Goal: Find specific page/section: Find specific page/section

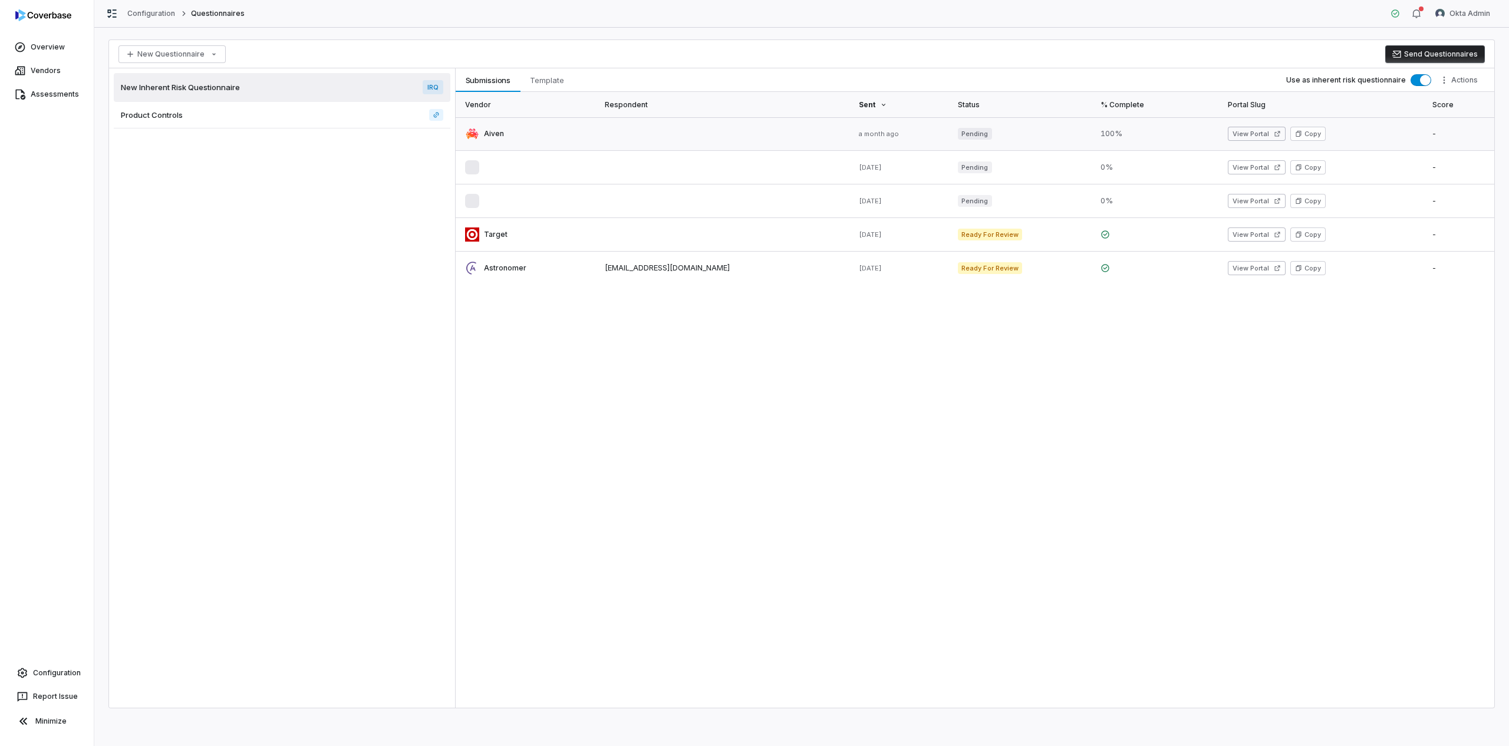
click at [528, 135] on link at bounding box center [527, 133] width 142 height 33
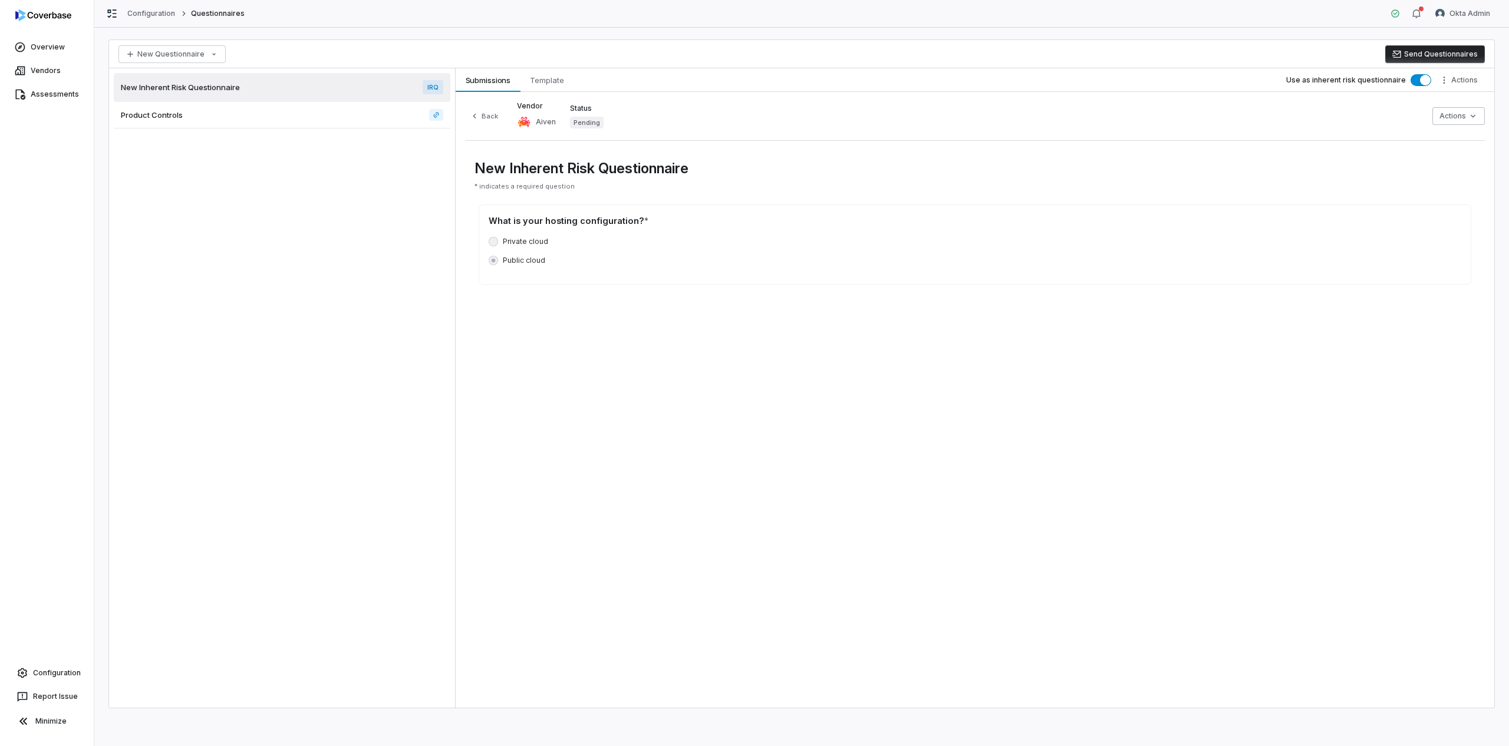
click at [298, 117] on div "Product Controls" at bounding box center [282, 115] width 337 height 27
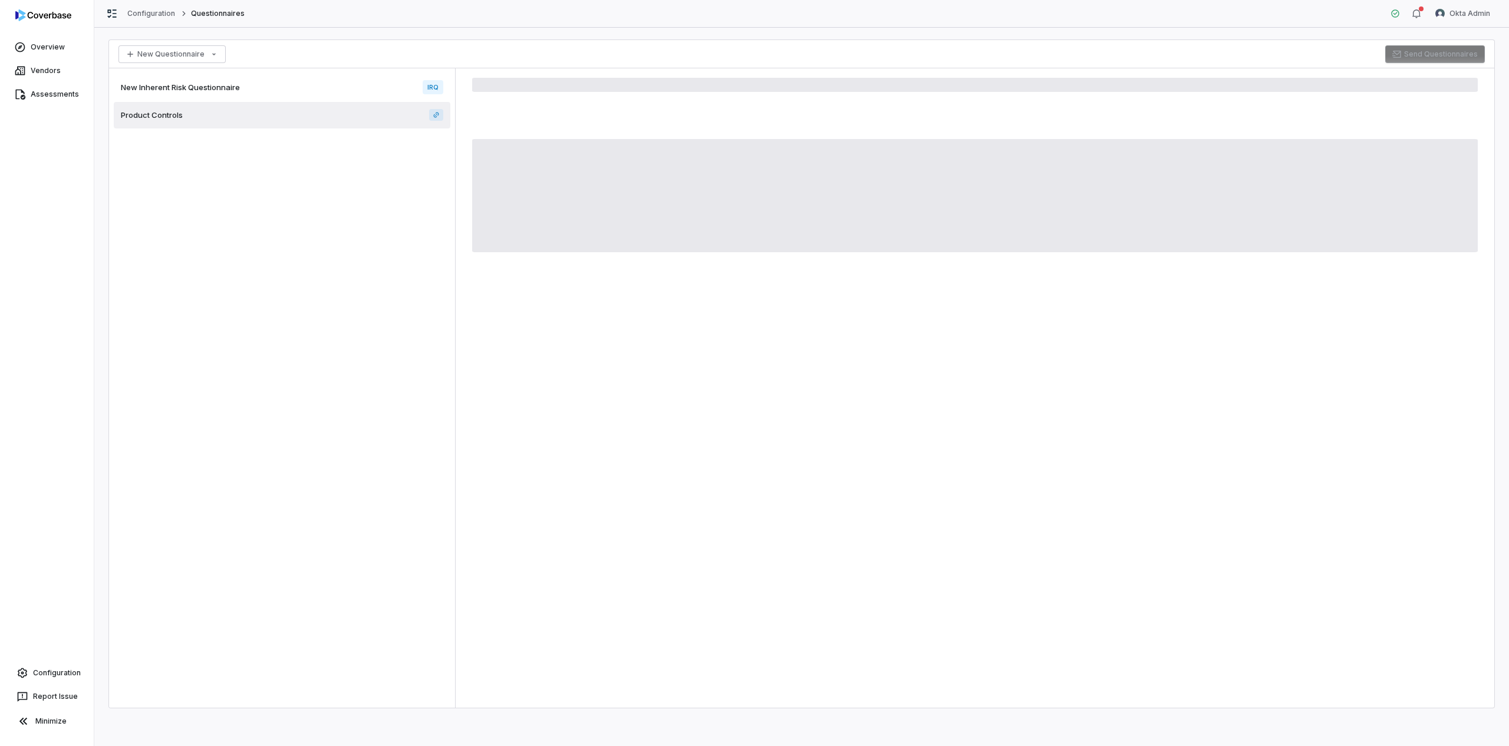
click at [361, 84] on div "New Inherent Risk Questionnaire IRQ" at bounding box center [282, 87] width 337 height 29
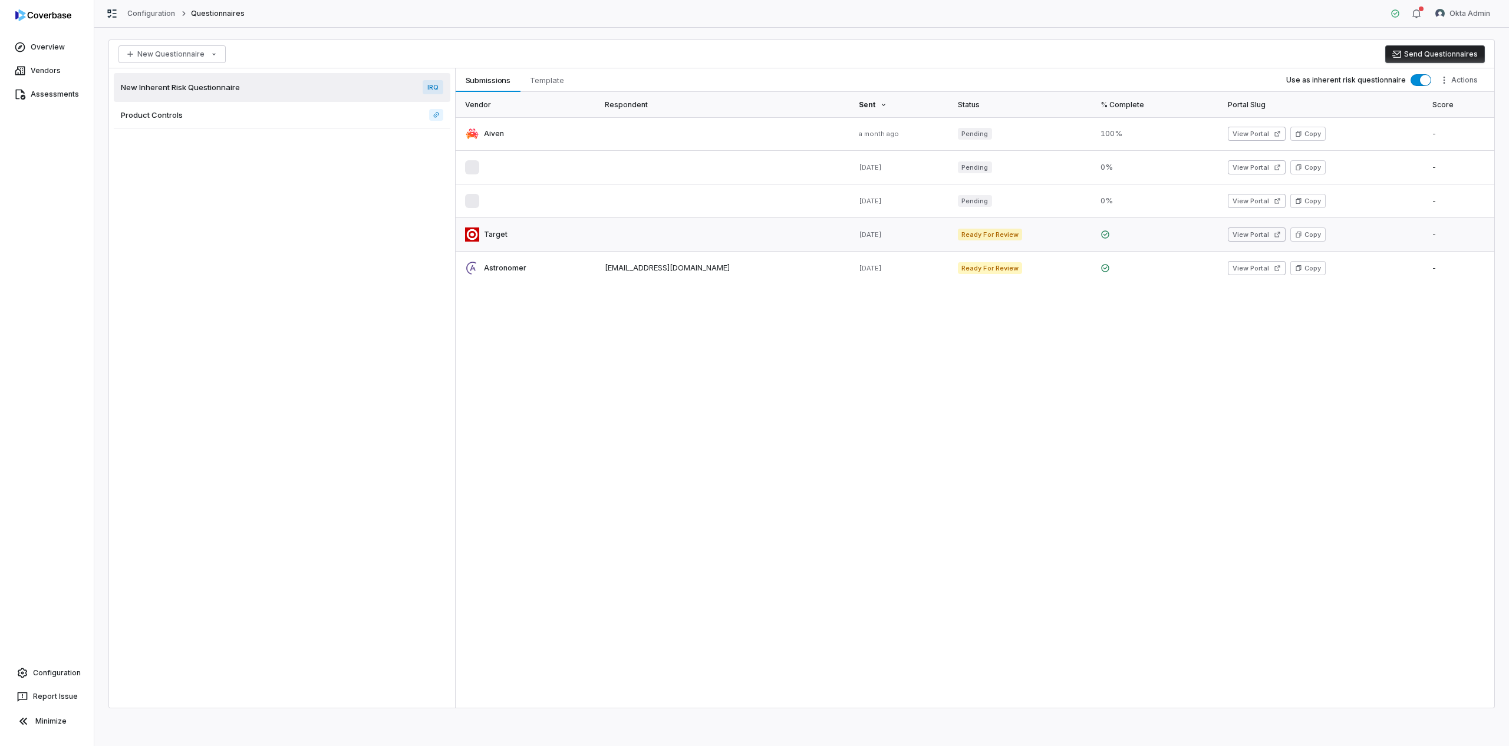
click at [564, 233] on link at bounding box center [527, 234] width 142 height 33
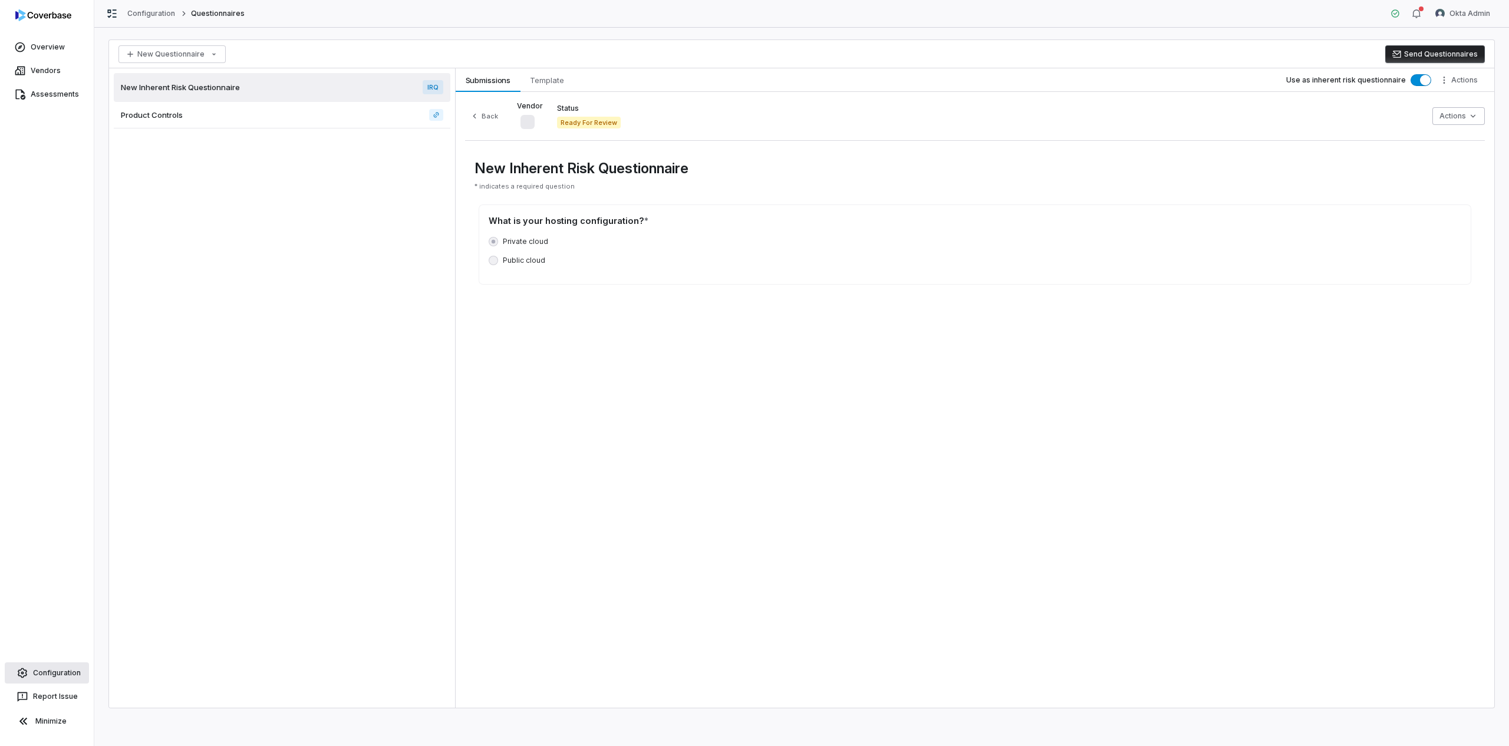
click at [48, 674] on link "Configuration" at bounding box center [47, 673] width 84 height 21
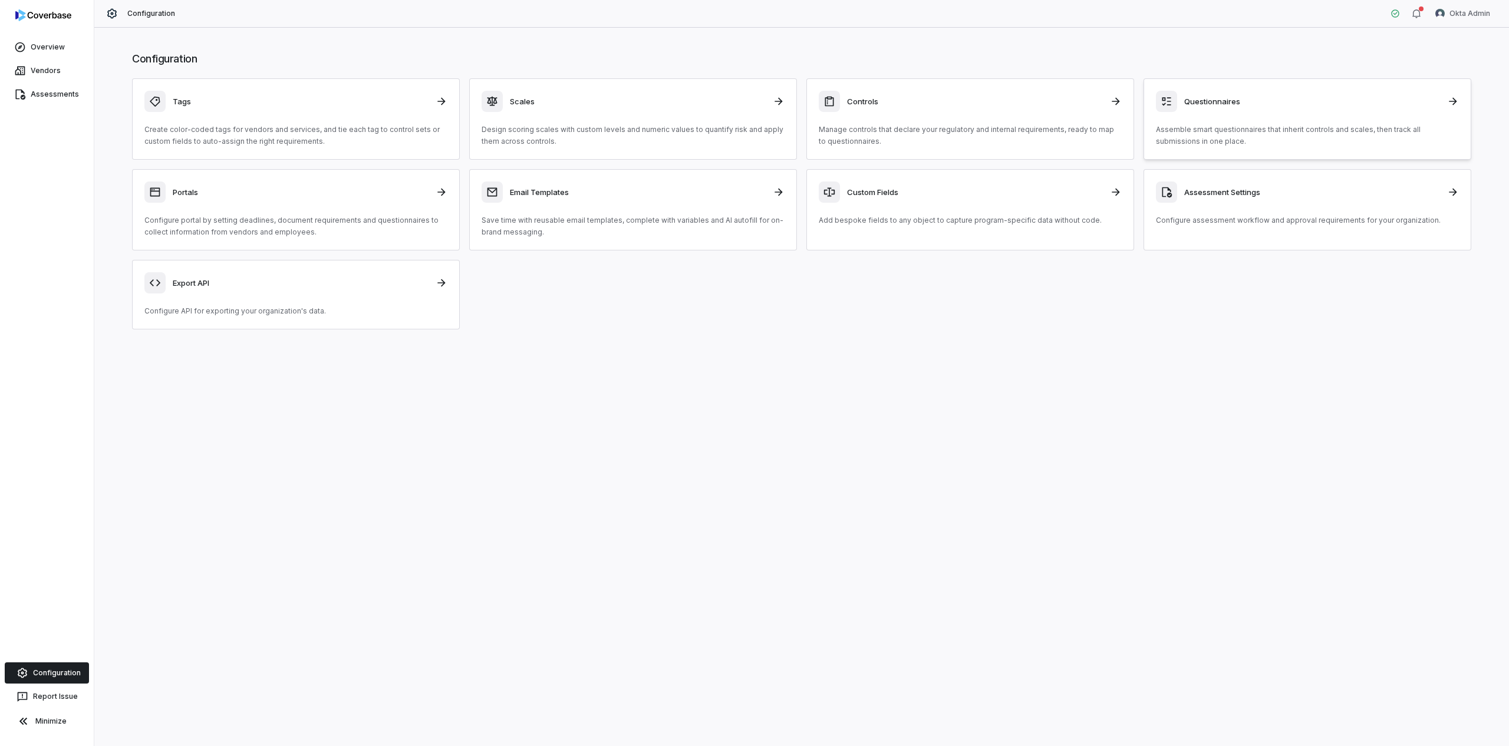
click at [1249, 130] on p "Assemble smart questionnaires that inherit controls and scales, then track all …" at bounding box center [1307, 136] width 303 height 24
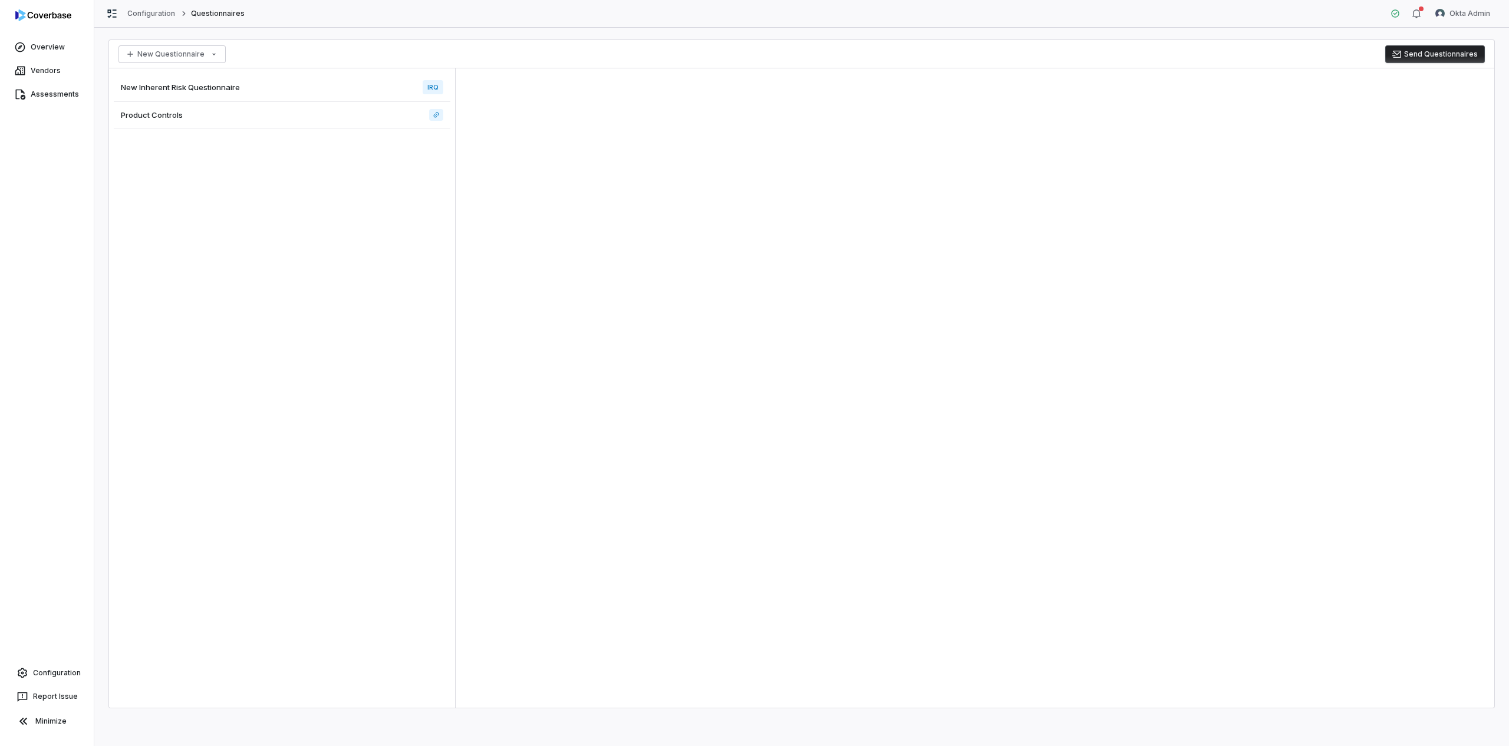
click at [299, 119] on div "Product Controls" at bounding box center [282, 115] width 337 height 27
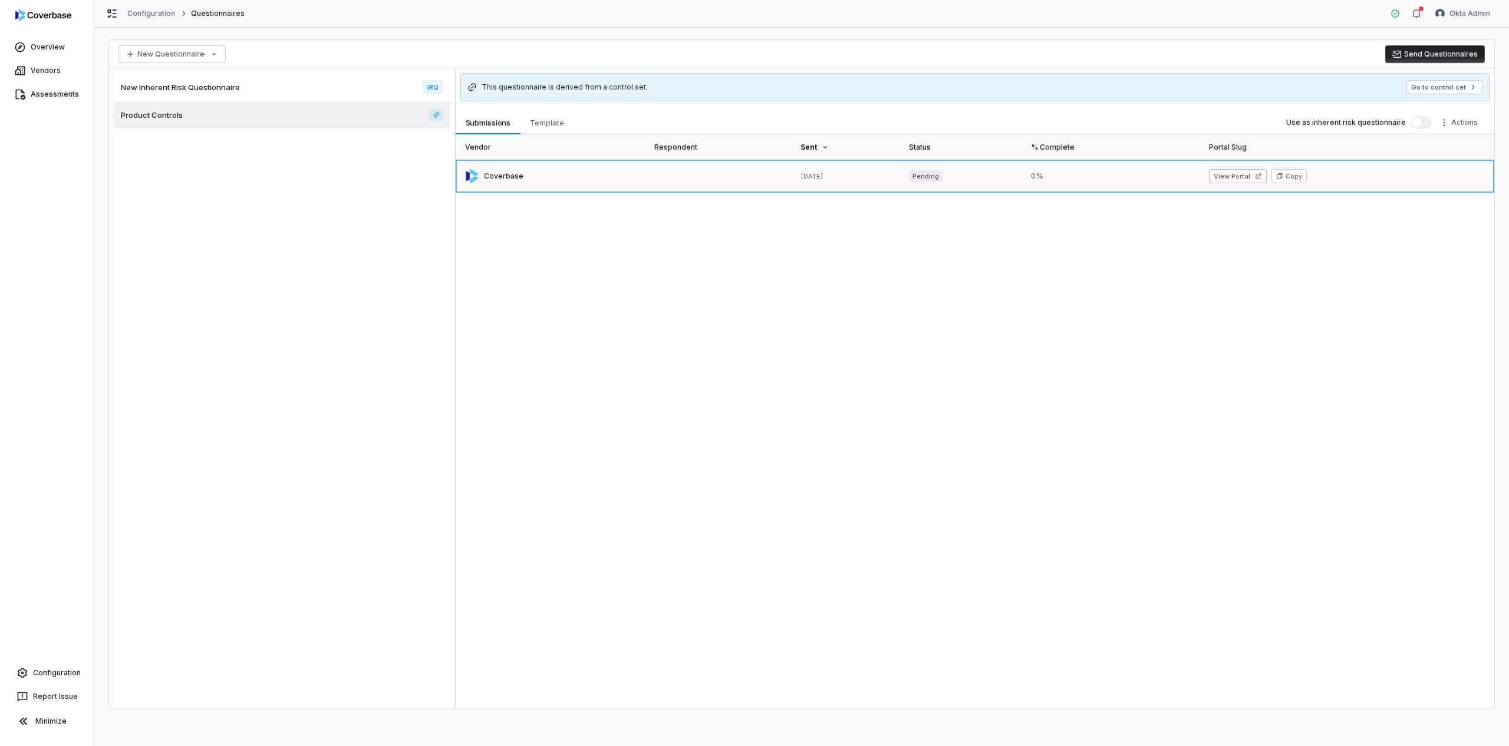
click at [577, 178] on link at bounding box center [552, 176] width 192 height 33
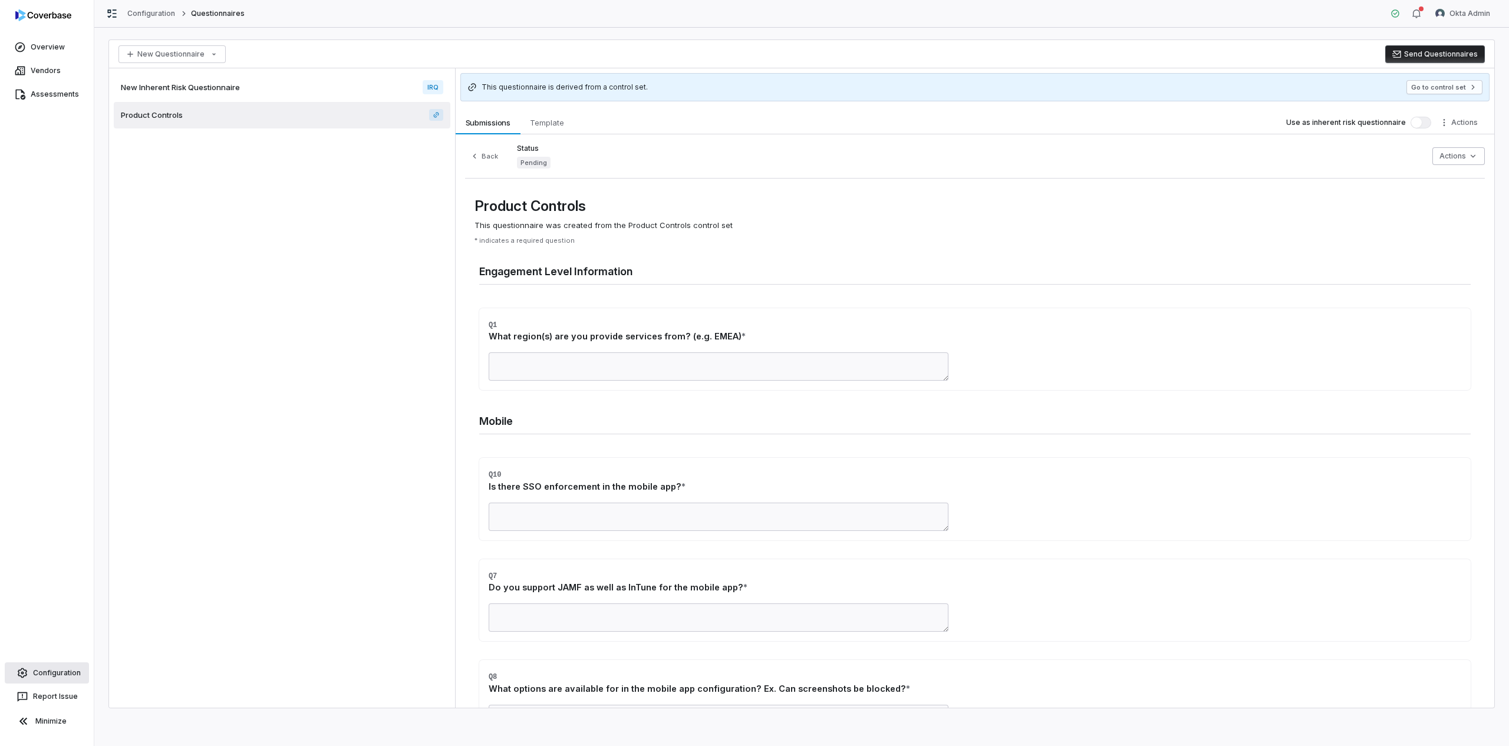
click at [37, 672] on link "Configuration" at bounding box center [47, 673] width 84 height 21
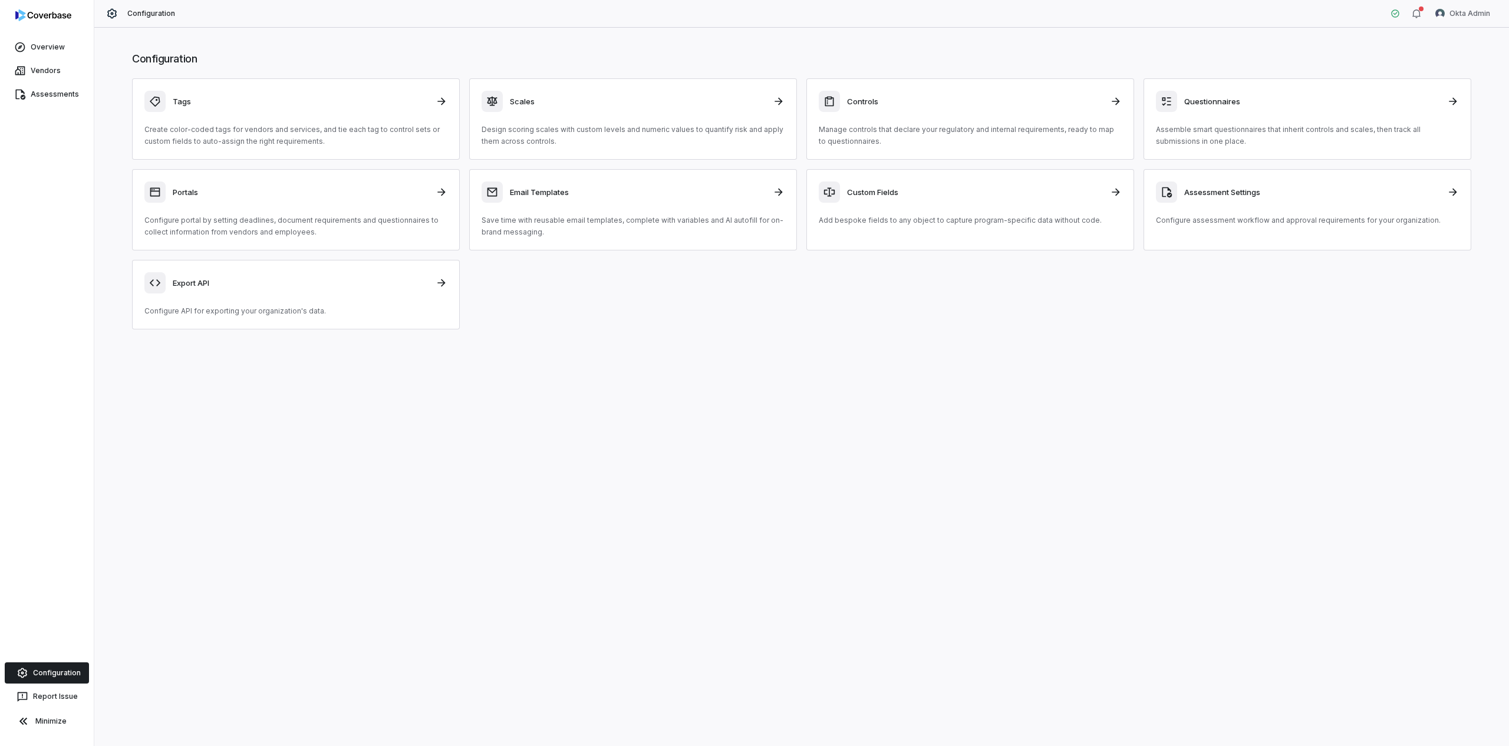
click at [992, 363] on div "Configuration Tags Create color-coded tags for vendors and services, and tie ea…" at bounding box center [801, 387] width 1415 height 719
click at [1355, 284] on div "Tags Create color-coded tags for vendors and services, and tie each tag to cont…" at bounding box center [802, 203] width 1340 height 251
